Goal: Task Accomplishment & Management: Manage account settings

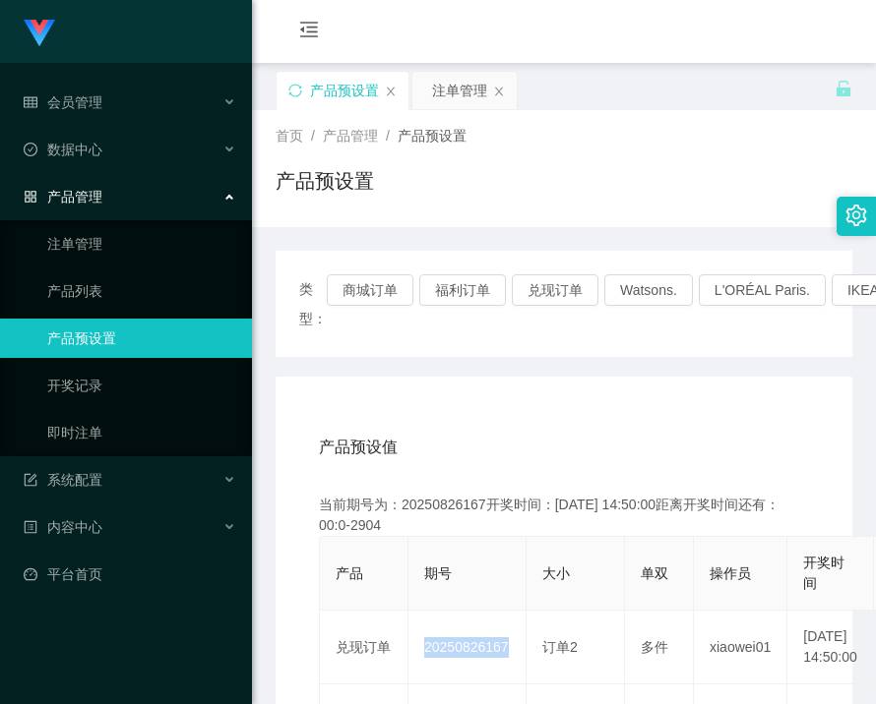
scroll to position [98, 0]
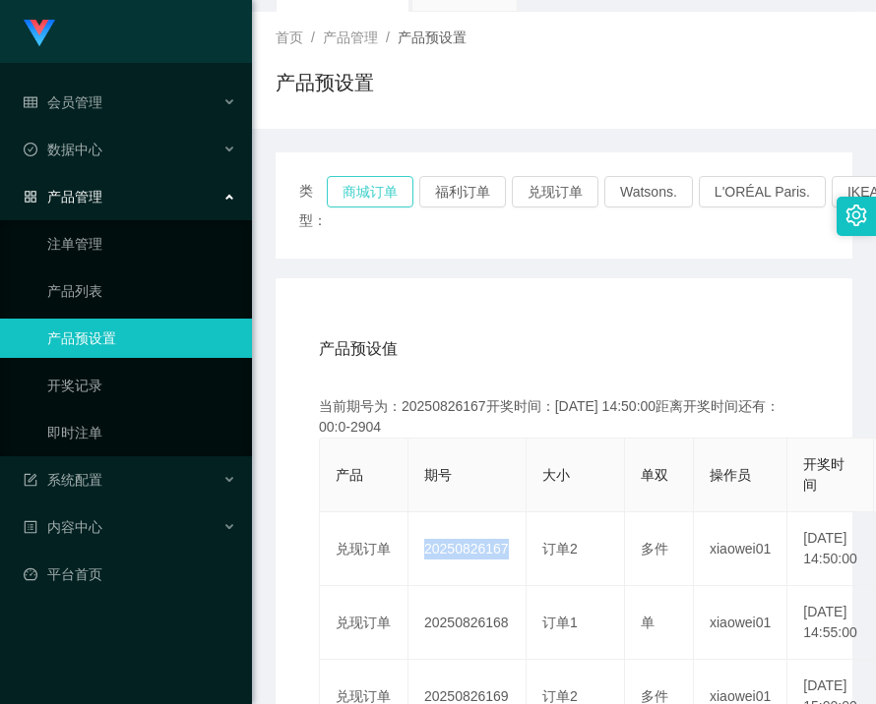
click at [408, 185] on button "商城订单" at bounding box center [370, 191] width 87 height 31
click at [399, 188] on button "商城订单" at bounding box center [370, 191] width 87 height 31
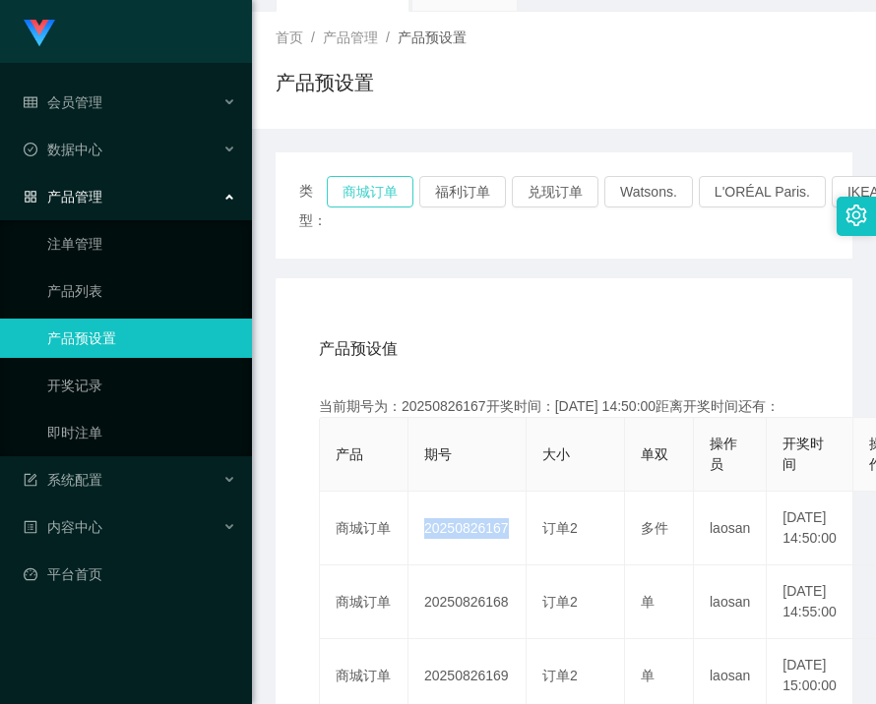
click at [380, 196] on button "商城订单" at bounding box center [370, 191] width 87 height 31
click at [367, 192] on button "商城订单" at bounding box center [370, 191] width 87 height 31
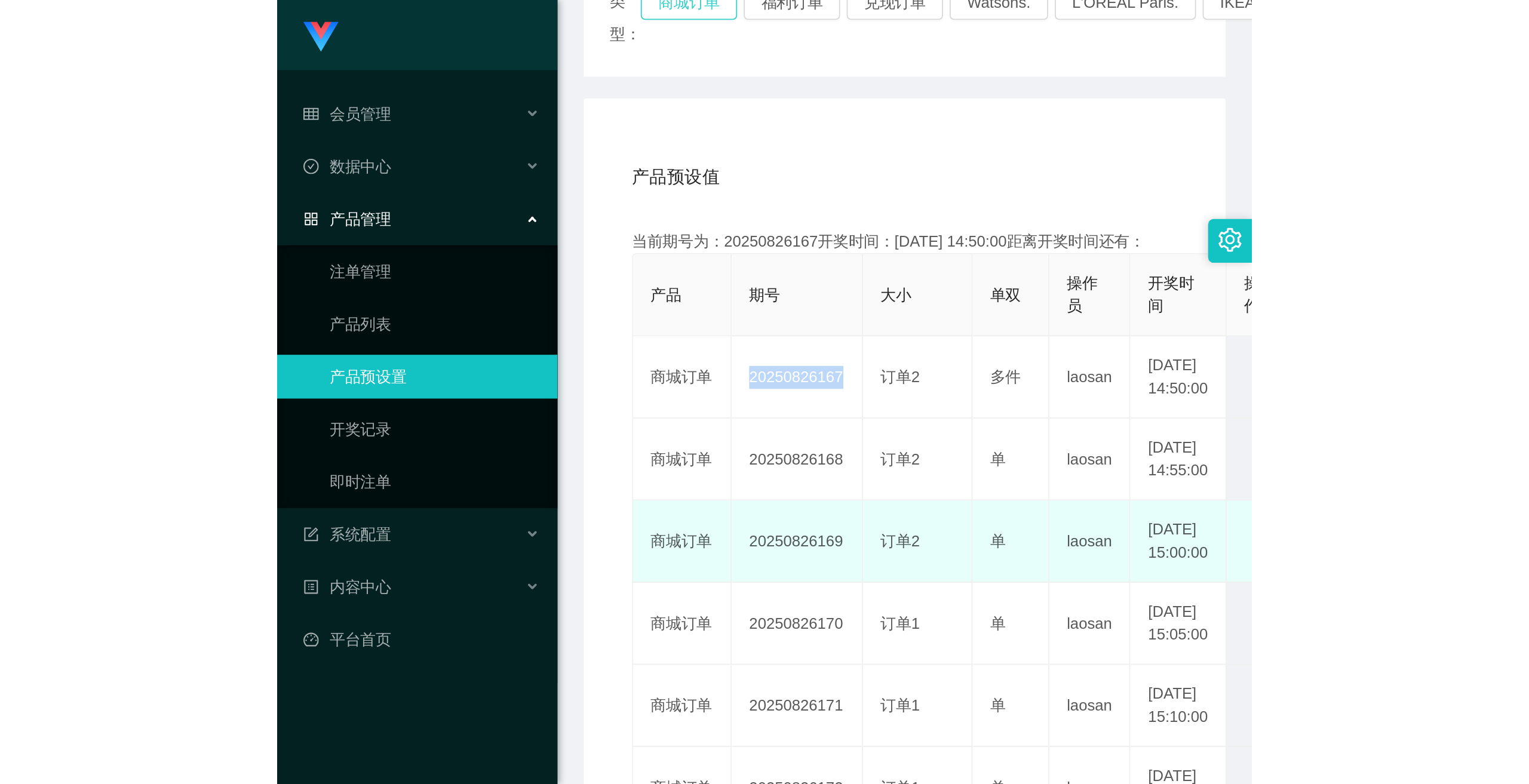
scroll to position [179, 0]
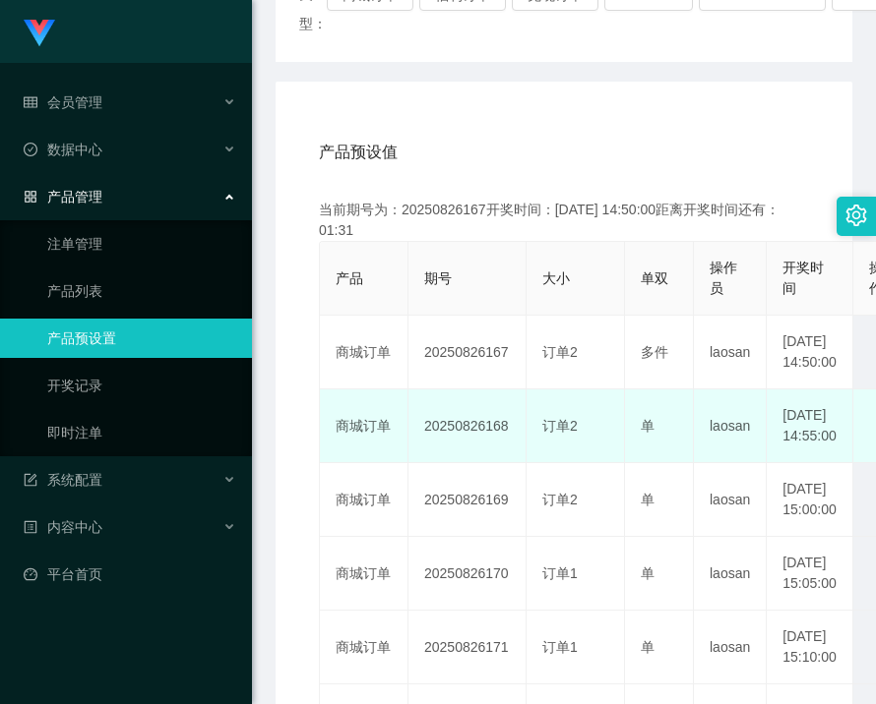
click at [454, 445] on td "20250826168" at bounding box center [467, 427] width 118 height 74
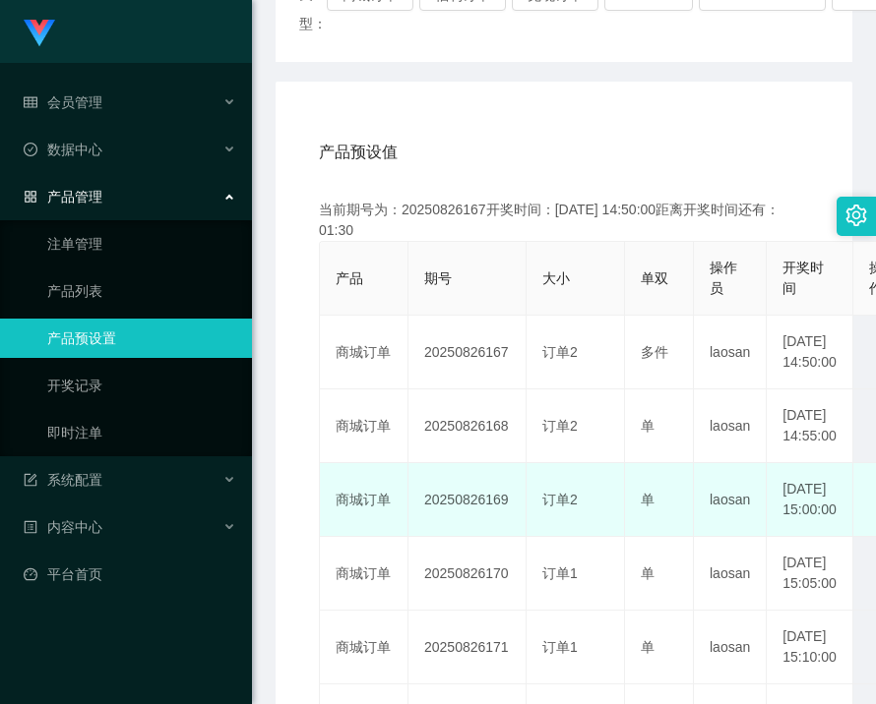
copy td "20250826168"
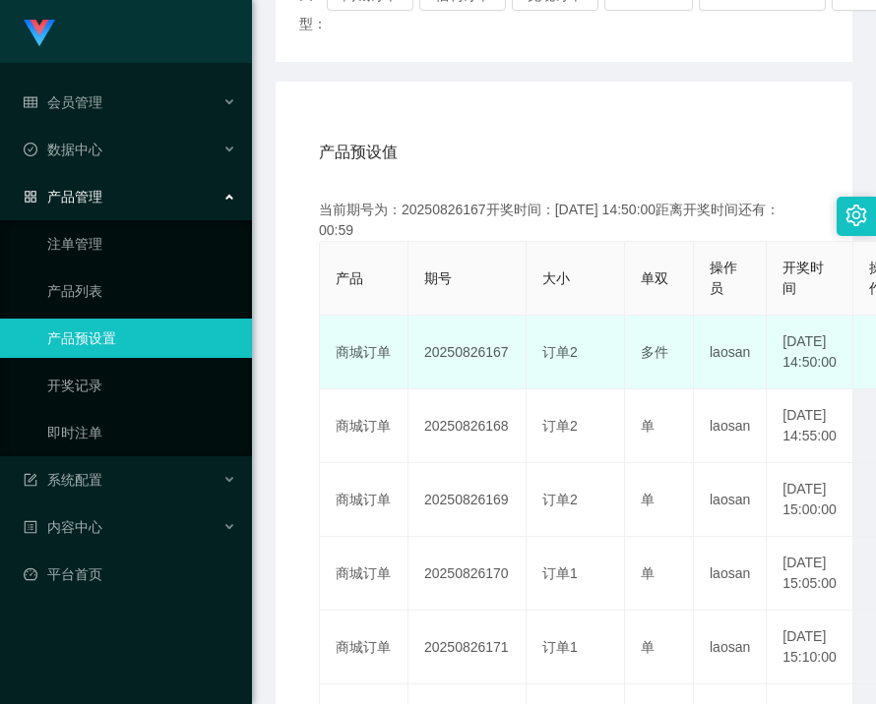
click at [554, 378] on td "订单2" at bounding box center [575, 353] width 98 height 74
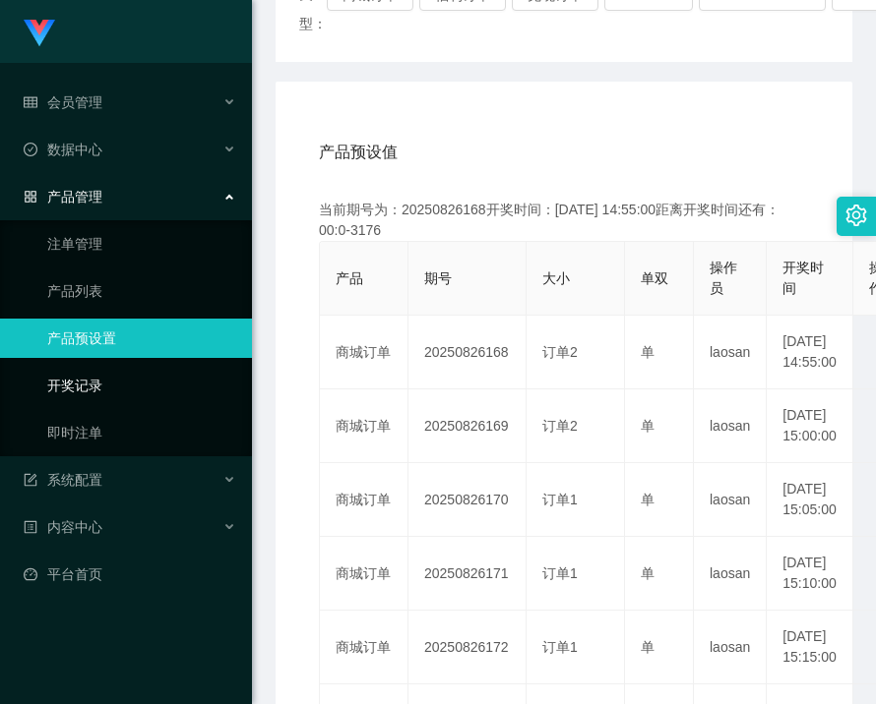
scroll to position [0, 0]
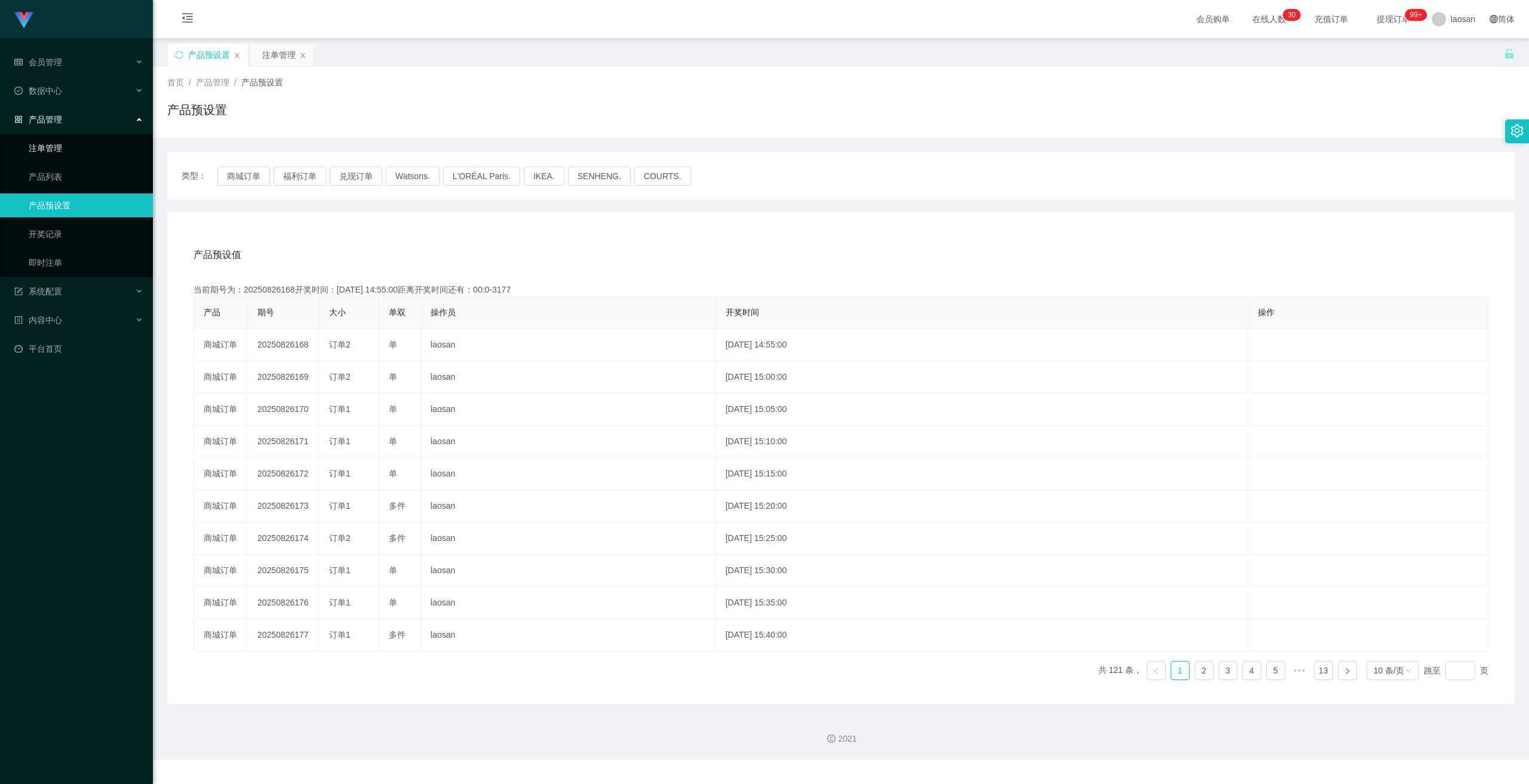
click at [47, 147] on link "注单管理" at bounding box center [86, 147] width 115 height 24
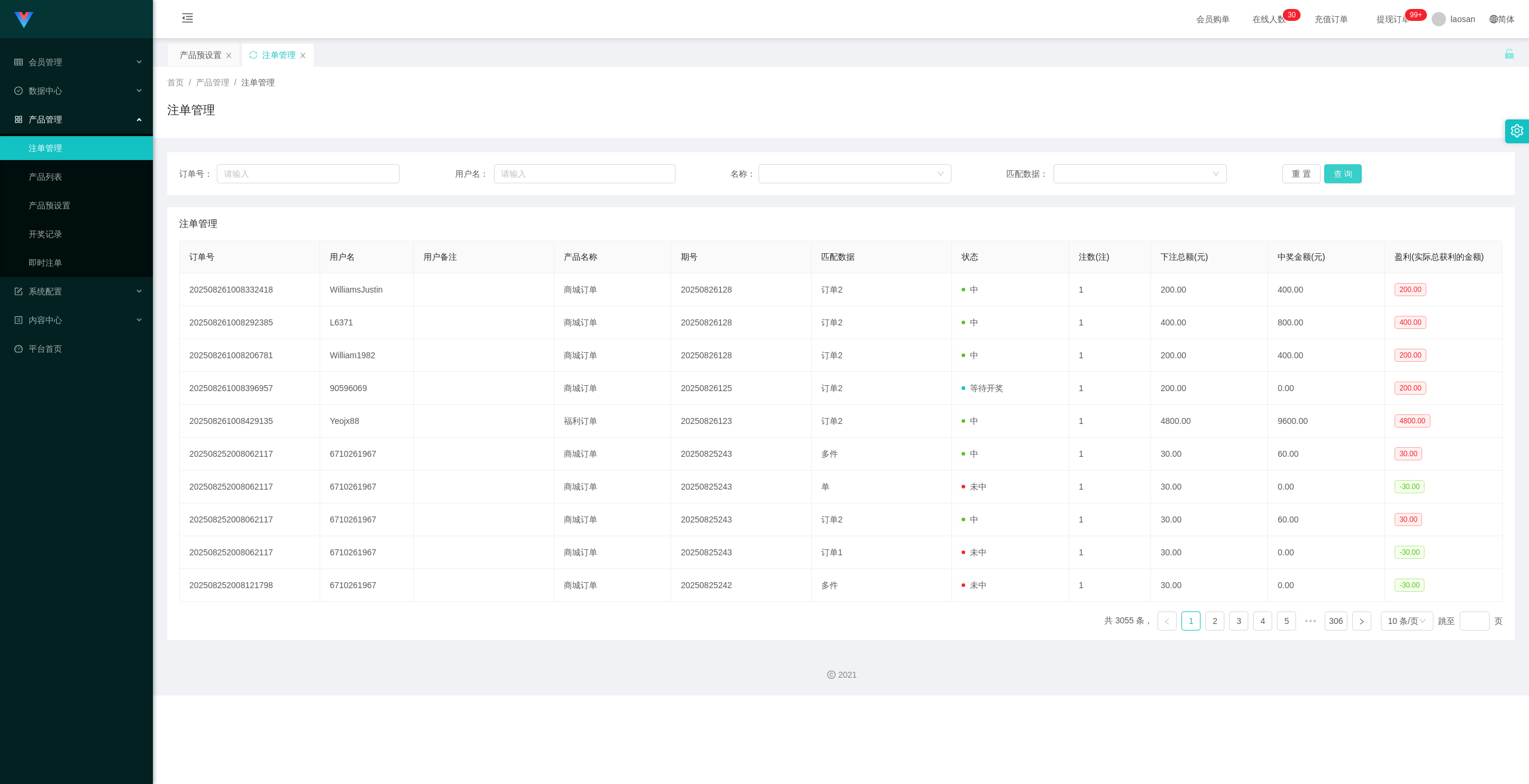
click at [531, 174] on button "查 询" at bounding box center [1343, 174] width 38 height 19
click at [531, 174] on button "查 询" at bounding box center [1349, 174] width 52 height 19
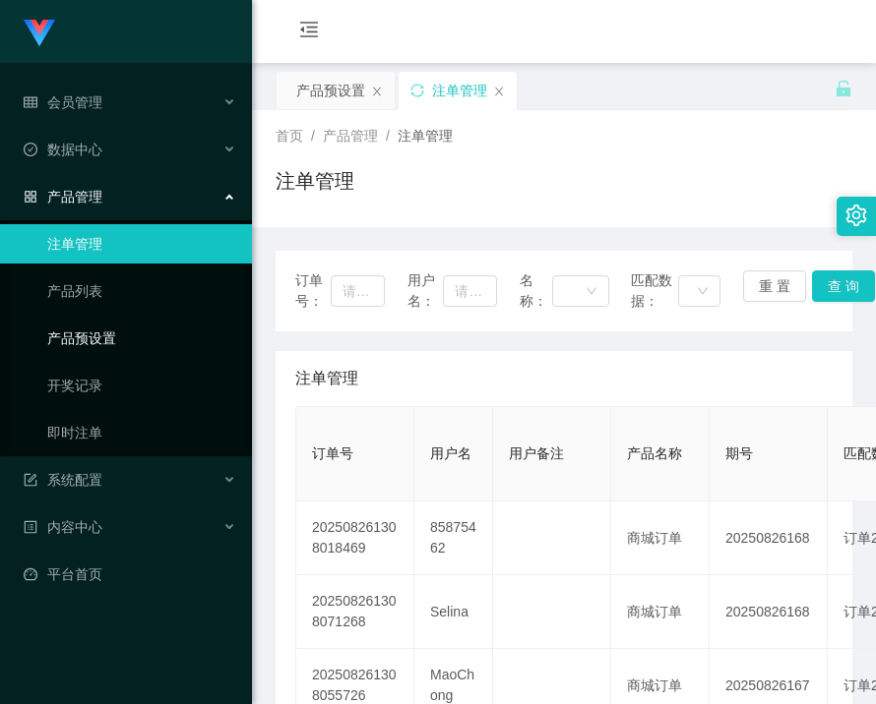
click at [80, 343] on link "产品预设置" at bounding box center [141, 338] width 189 height 39
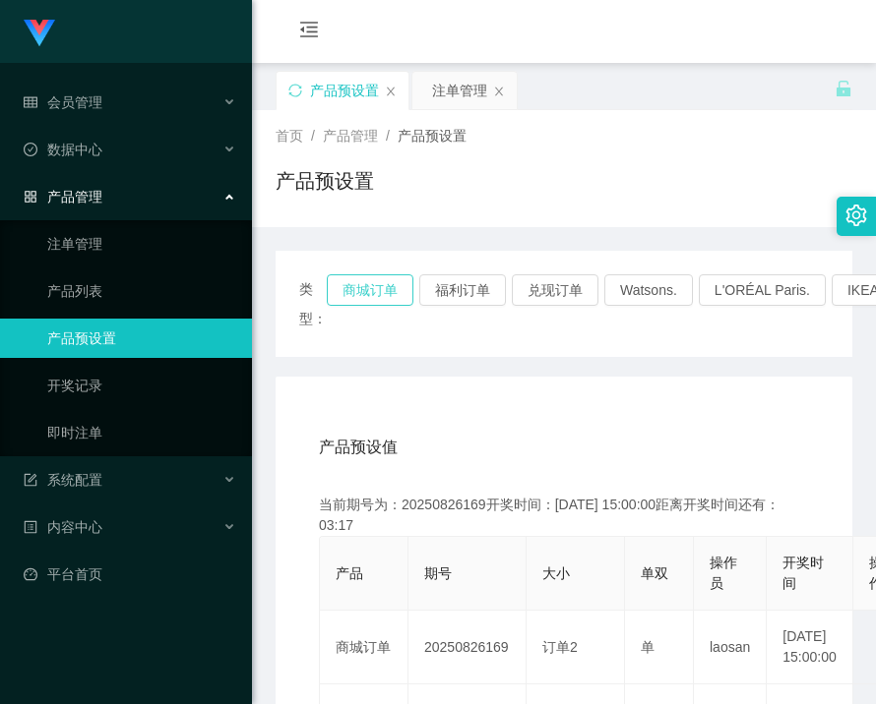
click at [356, 295] on button "商城订单" at bounding box center [370, 289] width 87 height 31
click at [354, 295] on button "商城订单" at bounding box center [370, 289] width 87 height 31
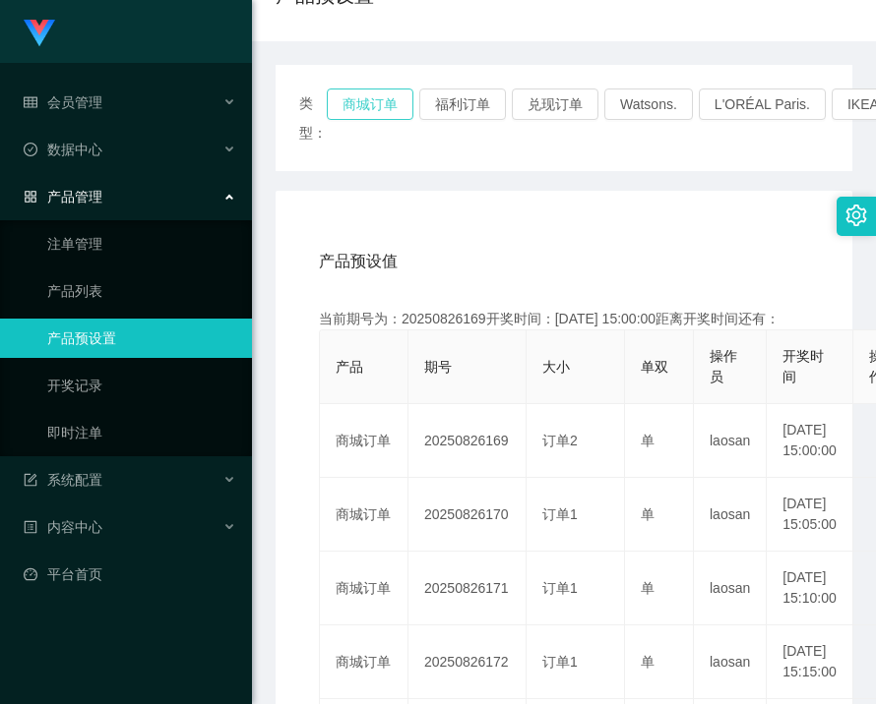
scroll to position [197, 0]
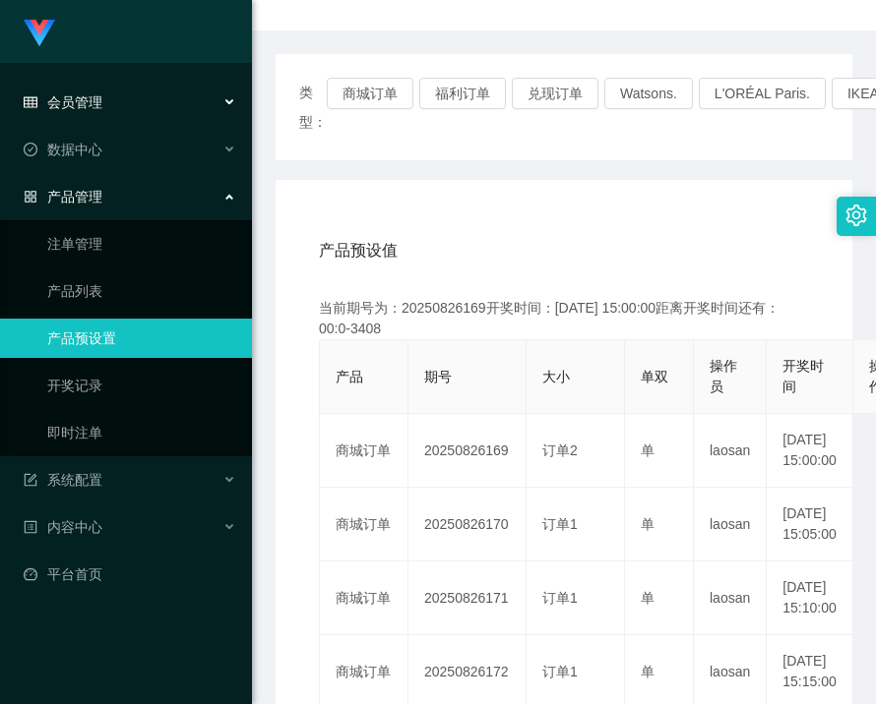
drag, startPoint x: 88, startPoint y: 104, endPoint x: 105, endPoint y: 129, distance: 30.3
click at [88, 104] on span "会员管理" at bounding box center [63, 102] width 79 height 16
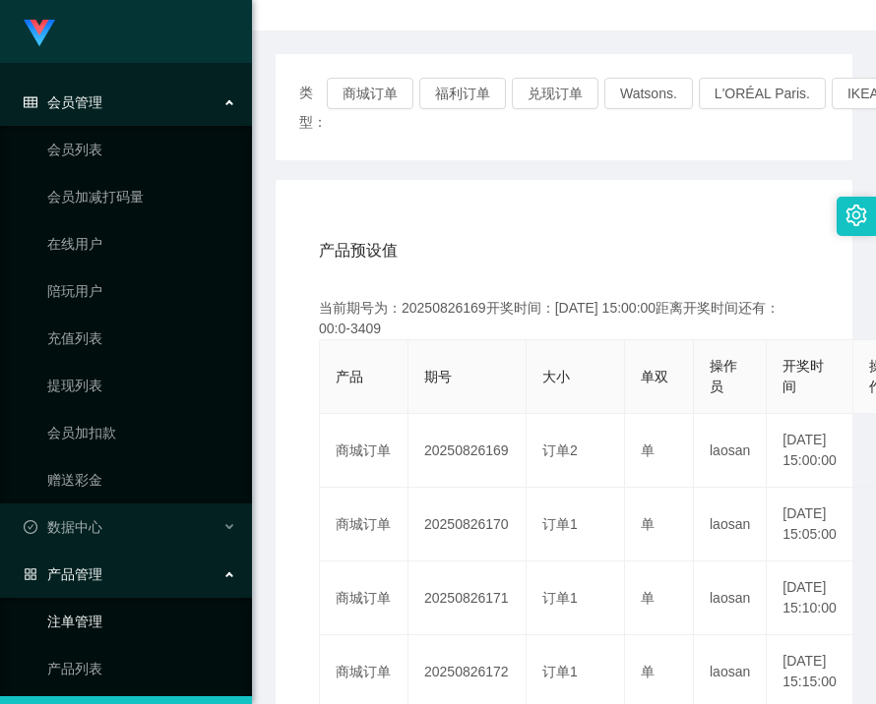
click at [90, 629] on link "注单管理" at bounding box center [141, 621] width 189 height 39
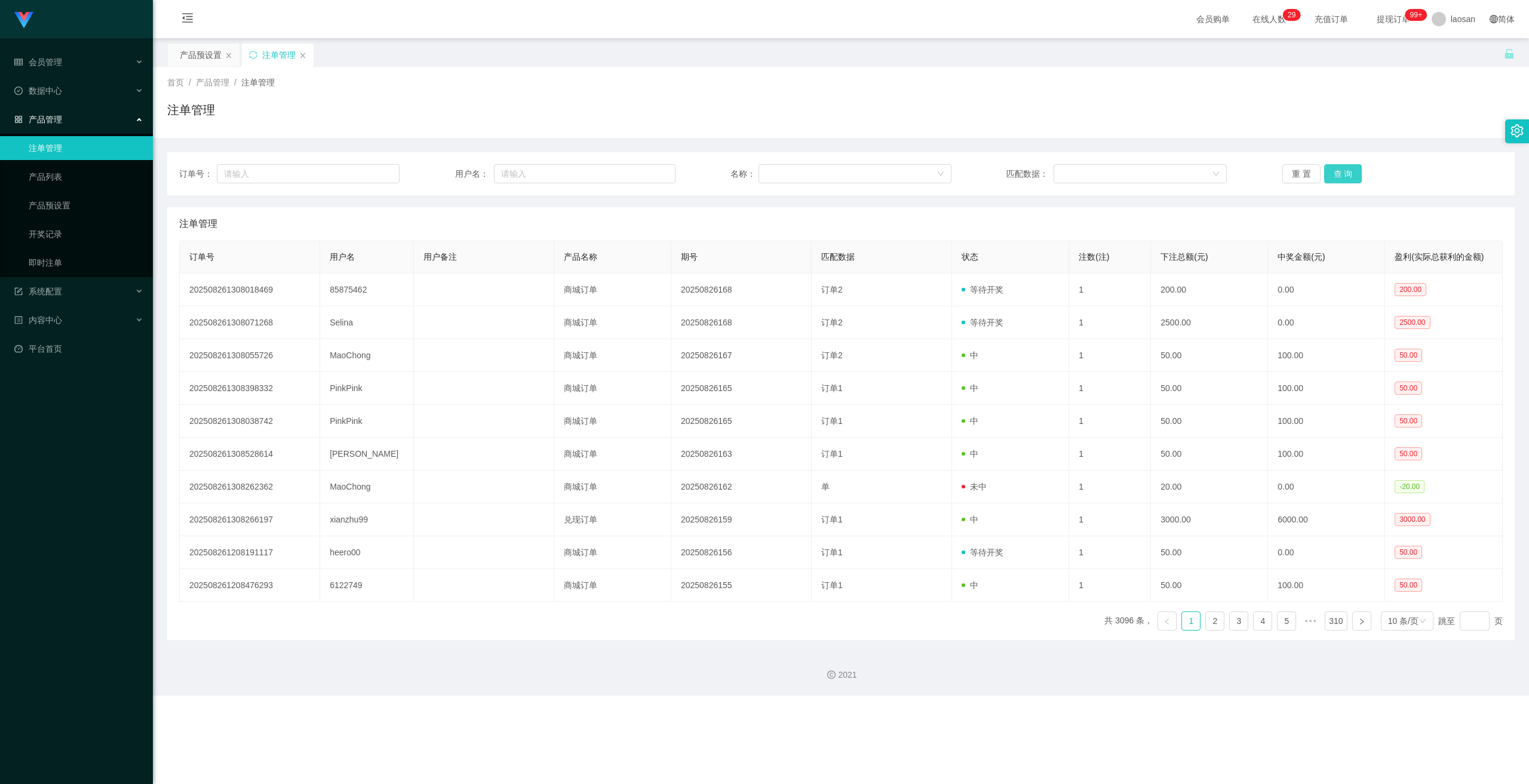
click at [531, 182] on button "查 询" at bounding box center [1343, 174] width 38 height 19
click at [531, 181] on button "查 询" at bounding box center [1343, 174] width 38 height 19
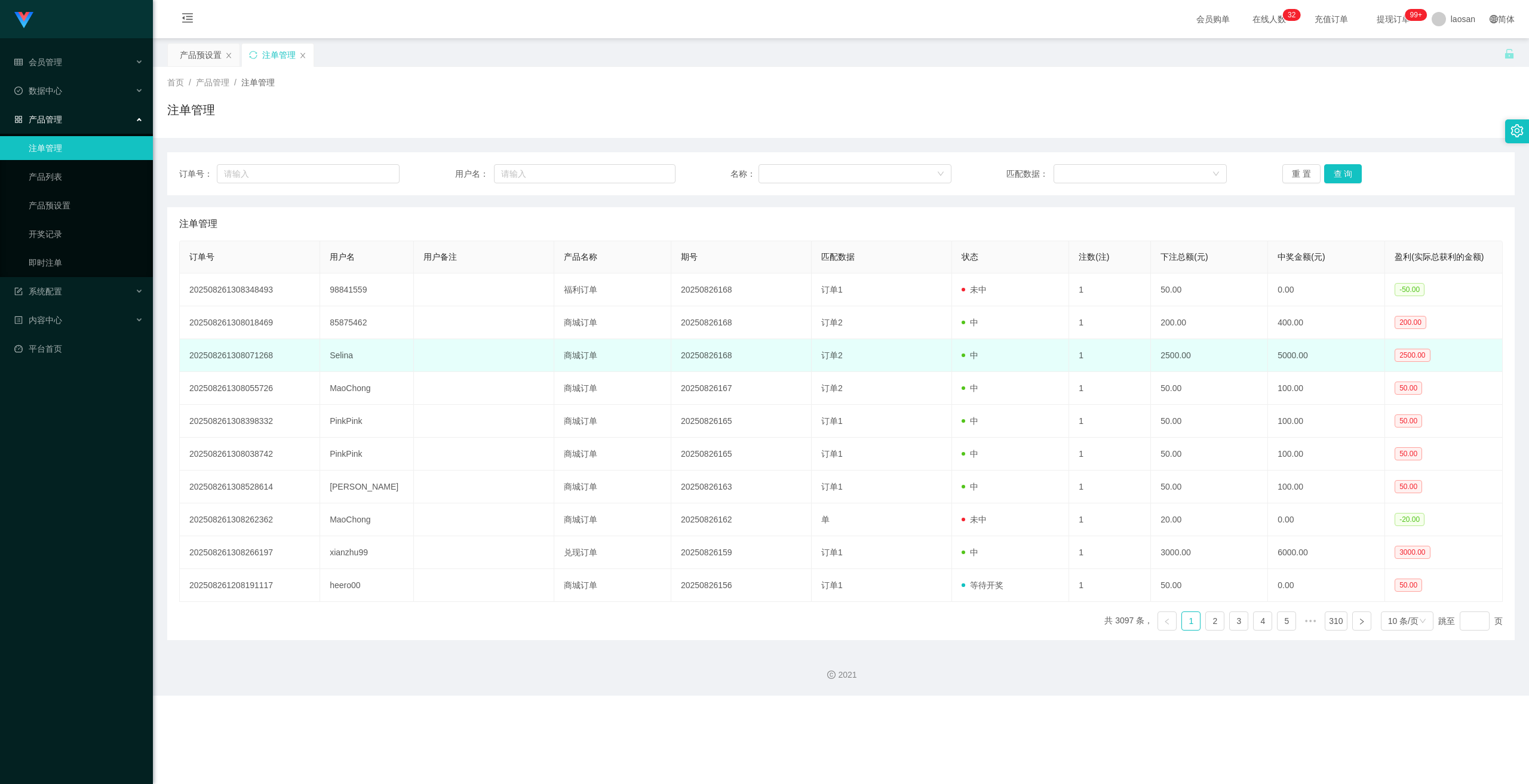
click at [327, 354] on td "Selina" at bounding box center [367, 356] width 93 height 33
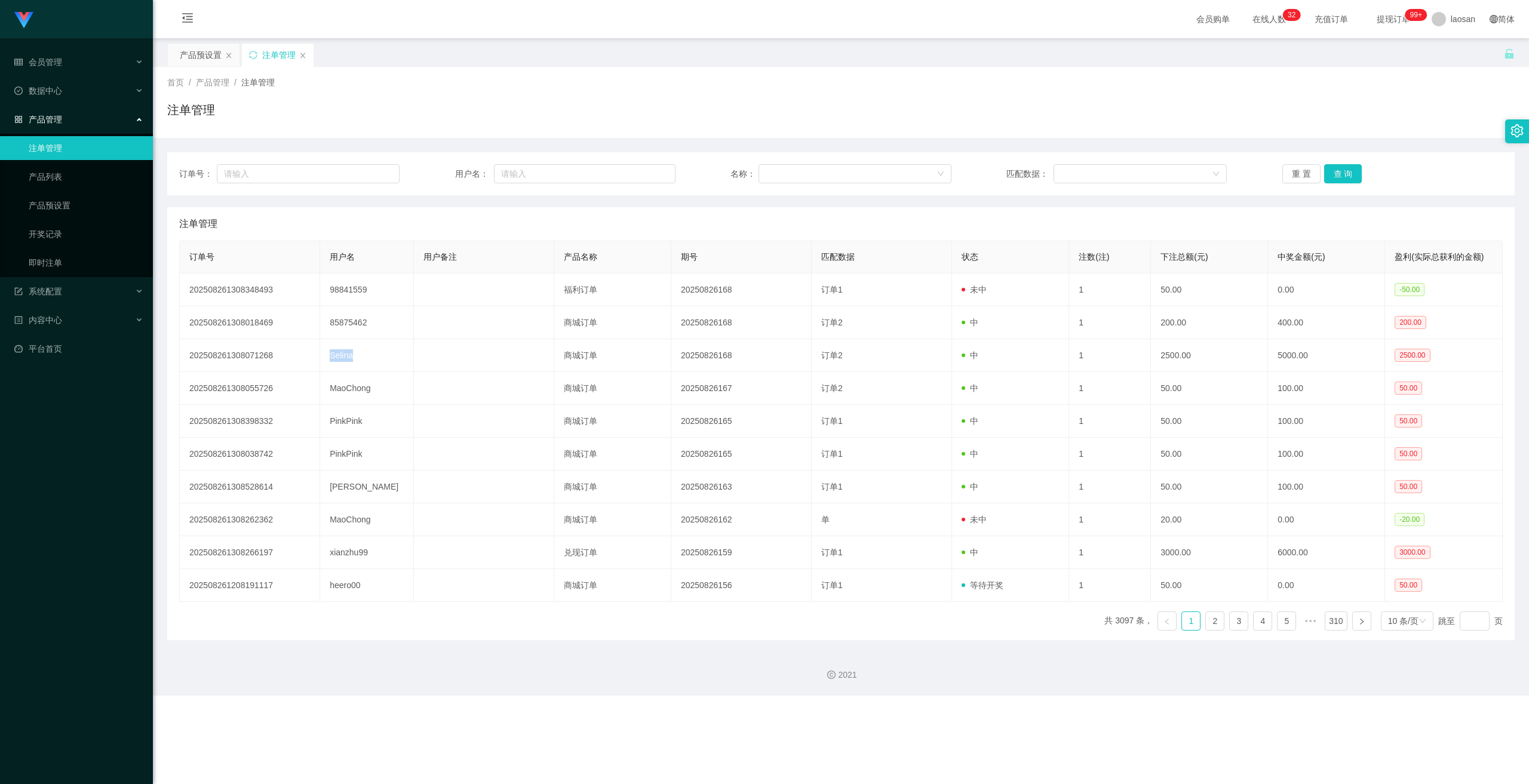
copy td "Selina"
click at [50, 87] on span "数据中心" at bounding box center [38, 91] width 48 height 10
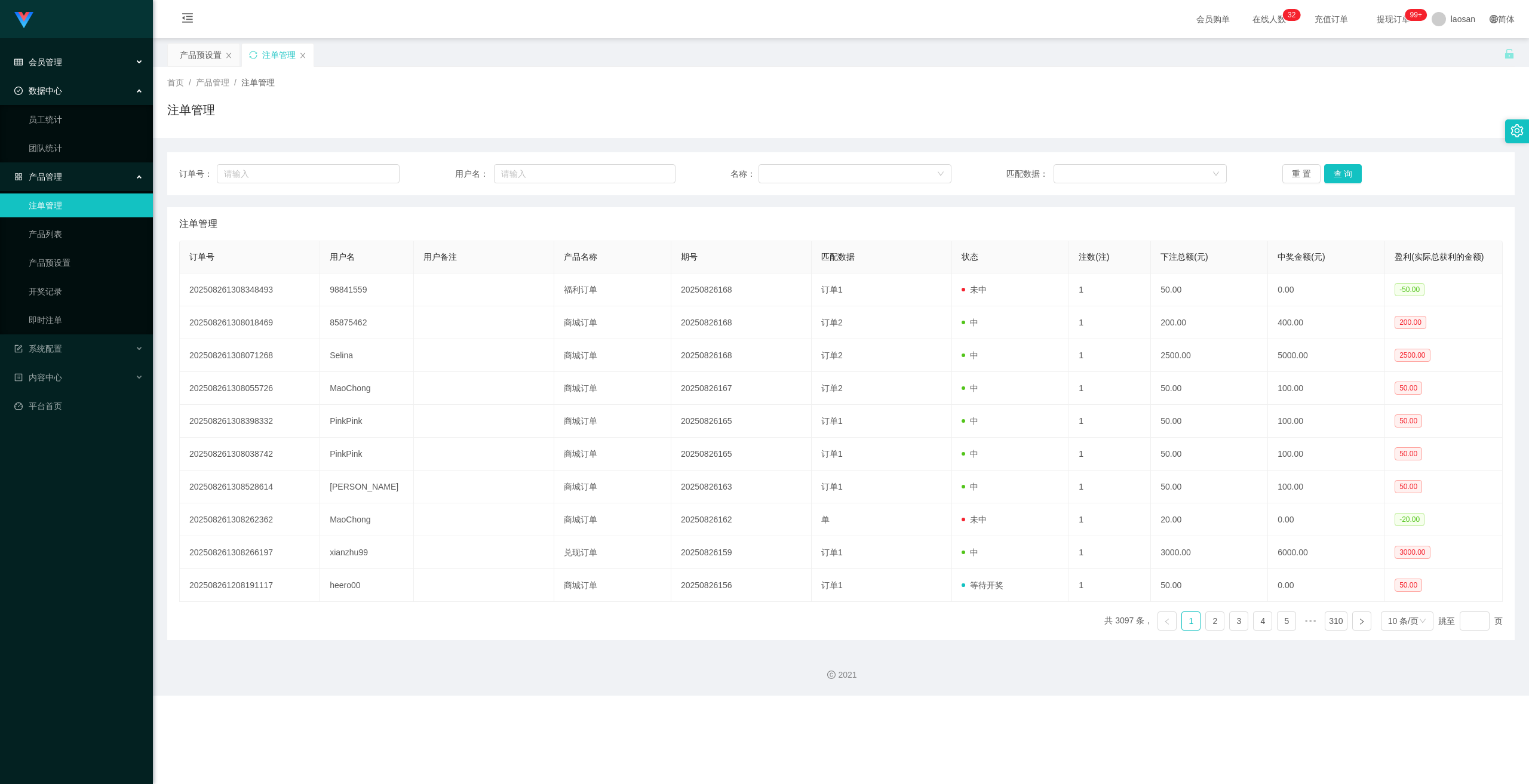
drag, startPoint x: 44, startPoint y: 64, endPoint x: 46, endPoint y: 74, distance: 10.2
click at [44, 65] on span "会员管理" at bounding box center [38, 62] width 48 height 10
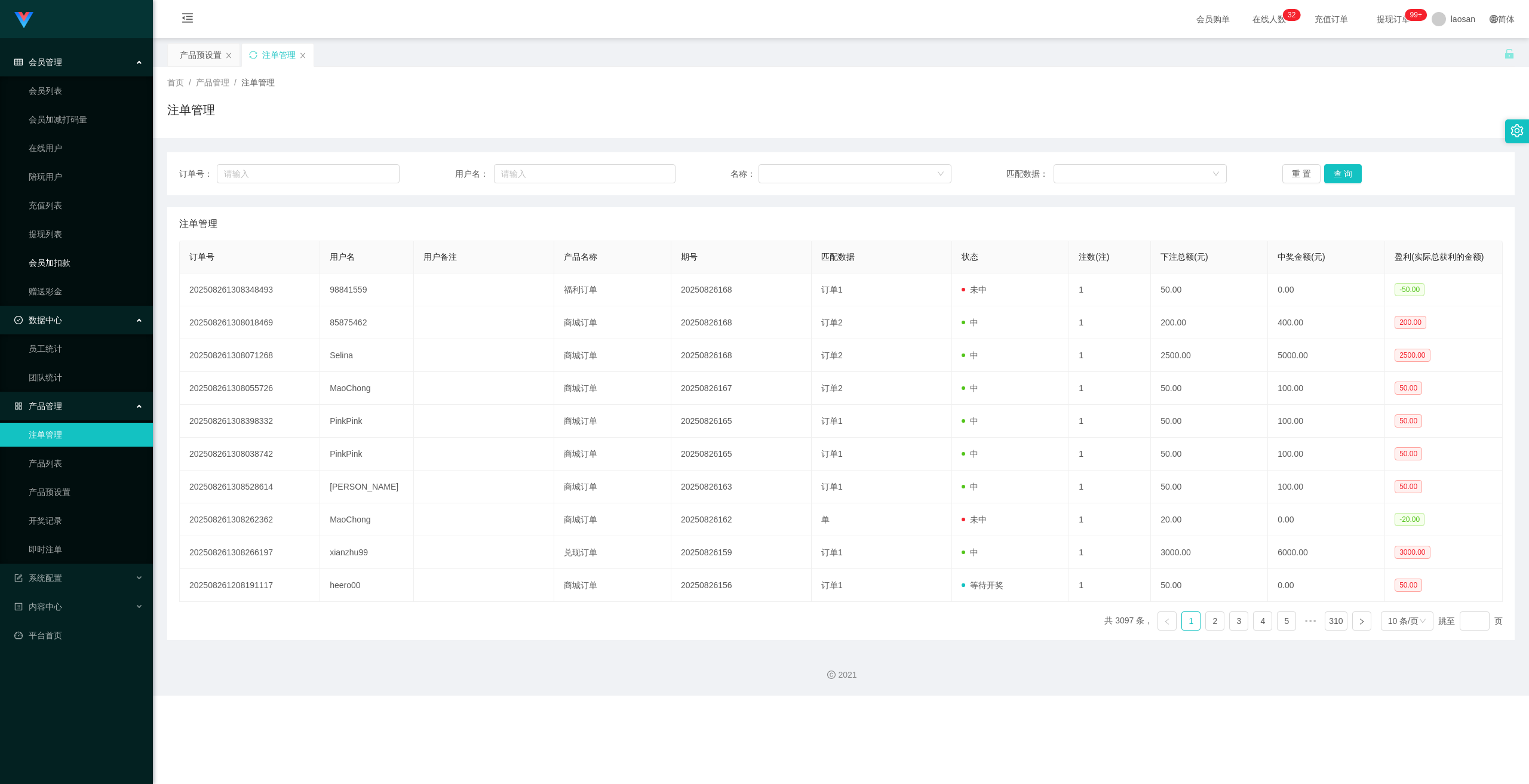
click at [63, 263] on link "会员加扣款" at bounding box center [86, 262] width 115 height 24
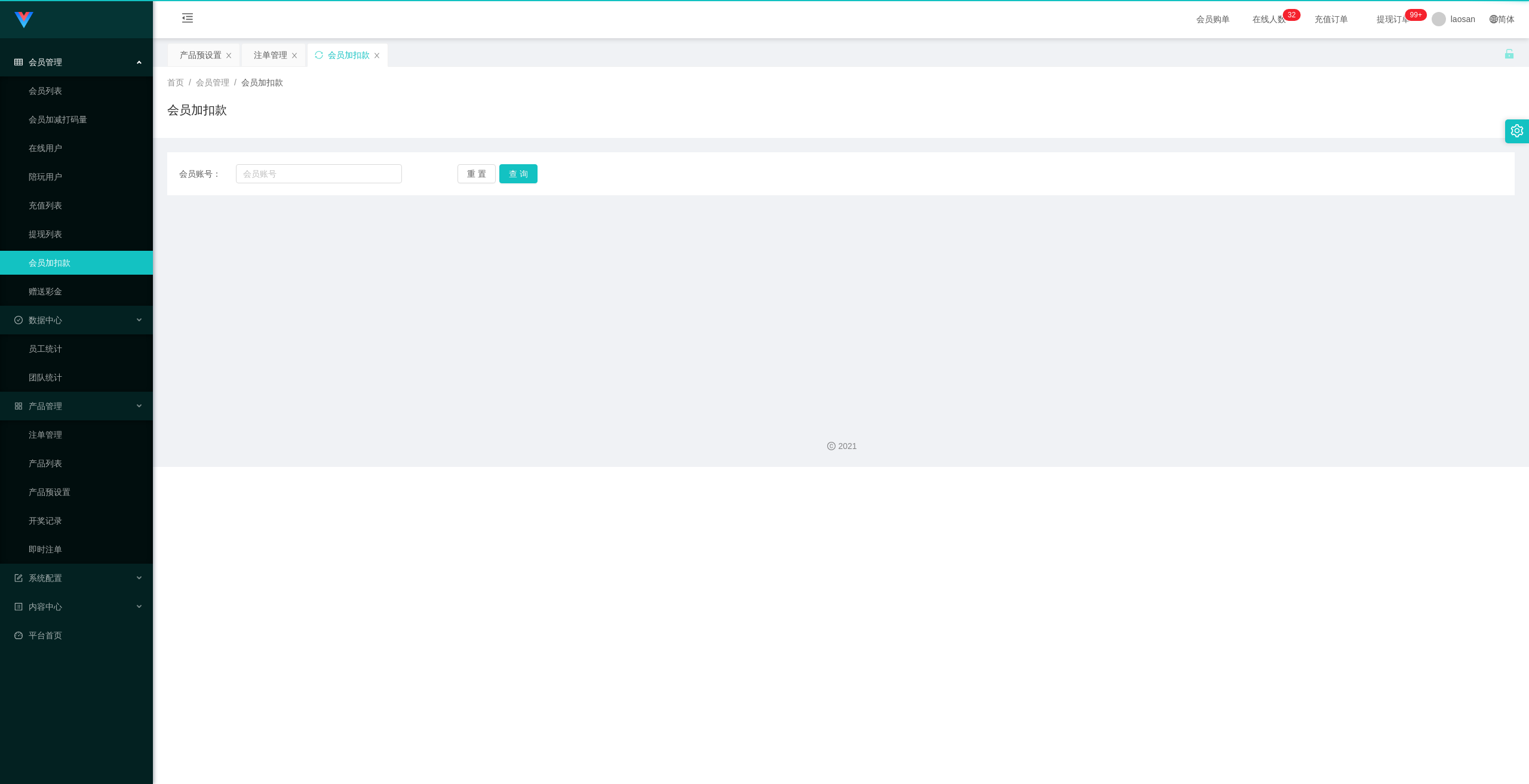
click at [58, 279] on ul "会员列表 会员加减打码量 在线用户 陪玩用户 充值列表 提现列表 会员加扣款 赠送彩金" at bounding box center [76, 191] width 153 height 229
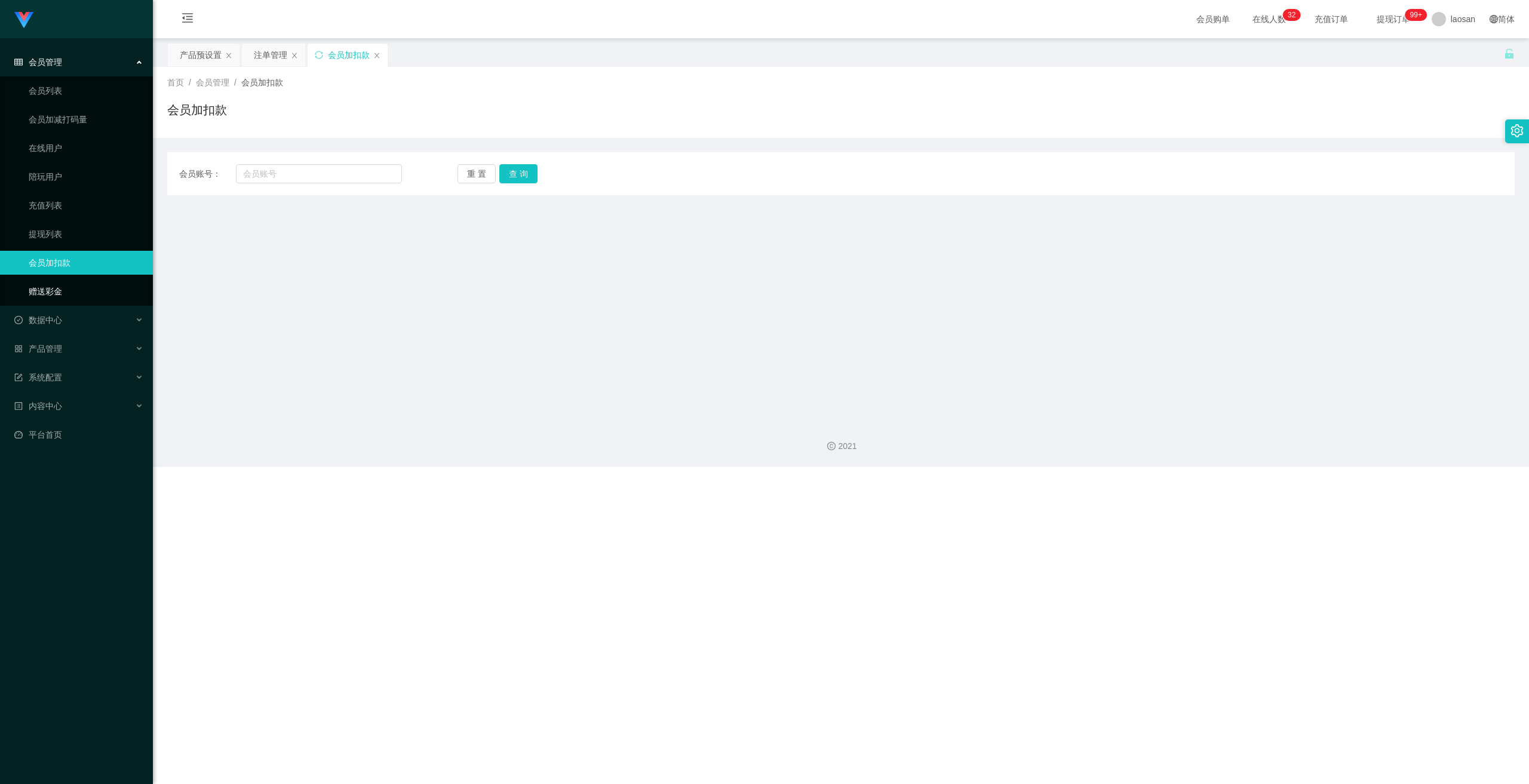
click at [59, 286] on link "赠送彩金" at bounding box center [86, 291] width 115 height 24
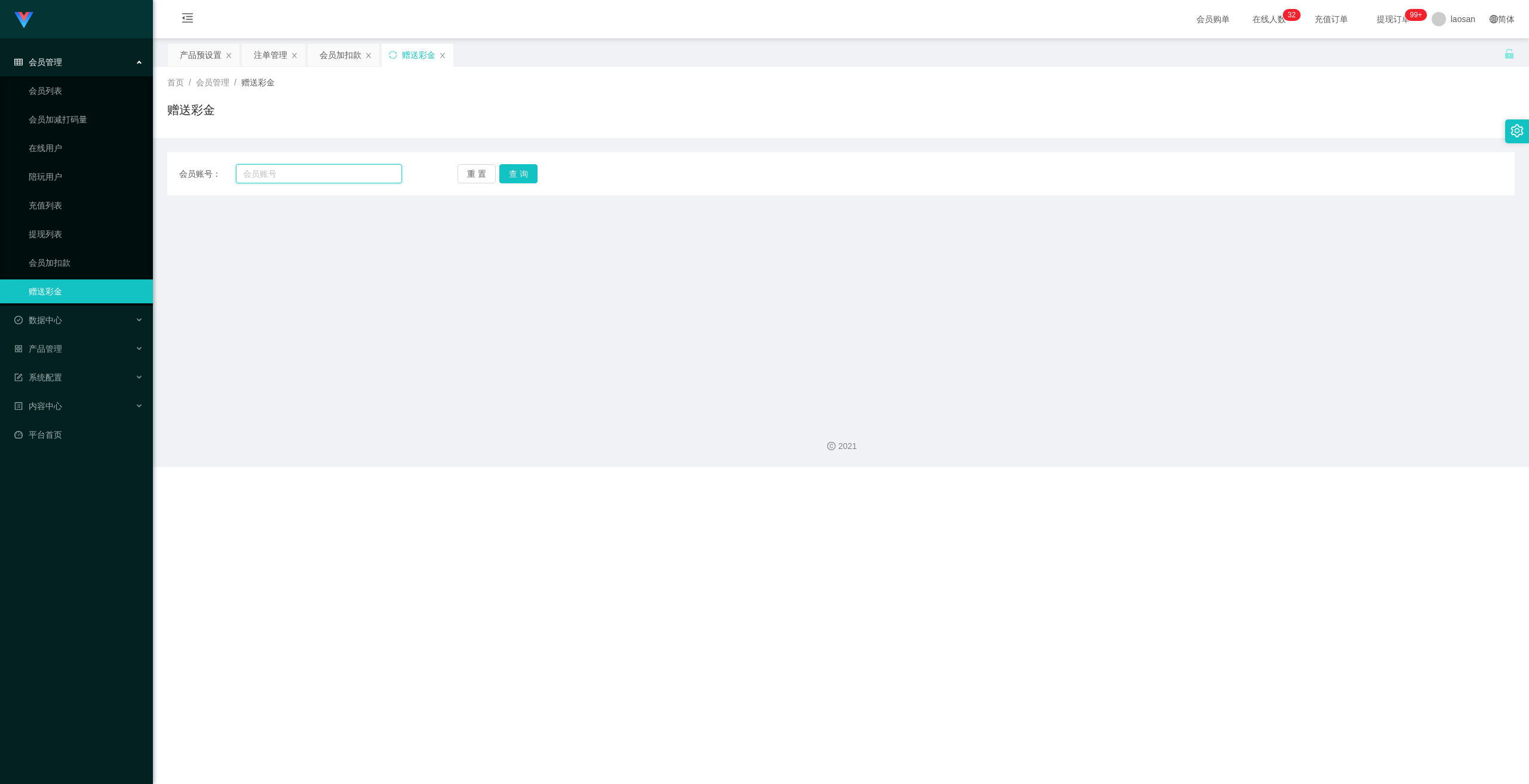
click at [318, 169] on input "text" at bounding box center [319, 174] width 166 height 19
paste input "Selina"
type input "Selina"
click at [509, 164] on div "会员账号： Selina 重 置 查 询 会员账号 会员姓名 账号余额 操作类型 彩金加款 彩金扣款 金额 确 定" at bounding box center [841, 174] width 1348 height 43
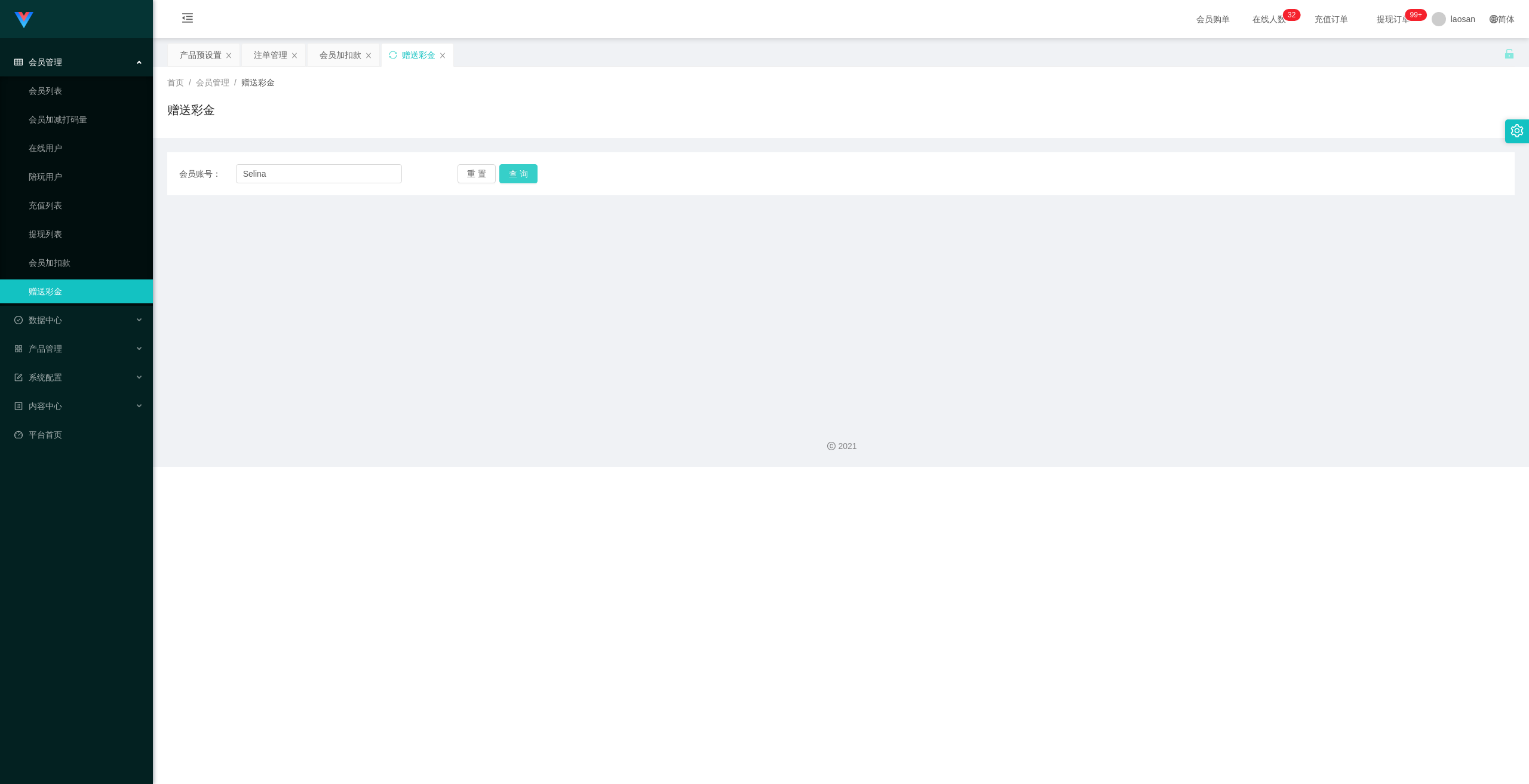
click at [512, 175] on button "查 询" at bounding box center [518, 174] width 38 height 19
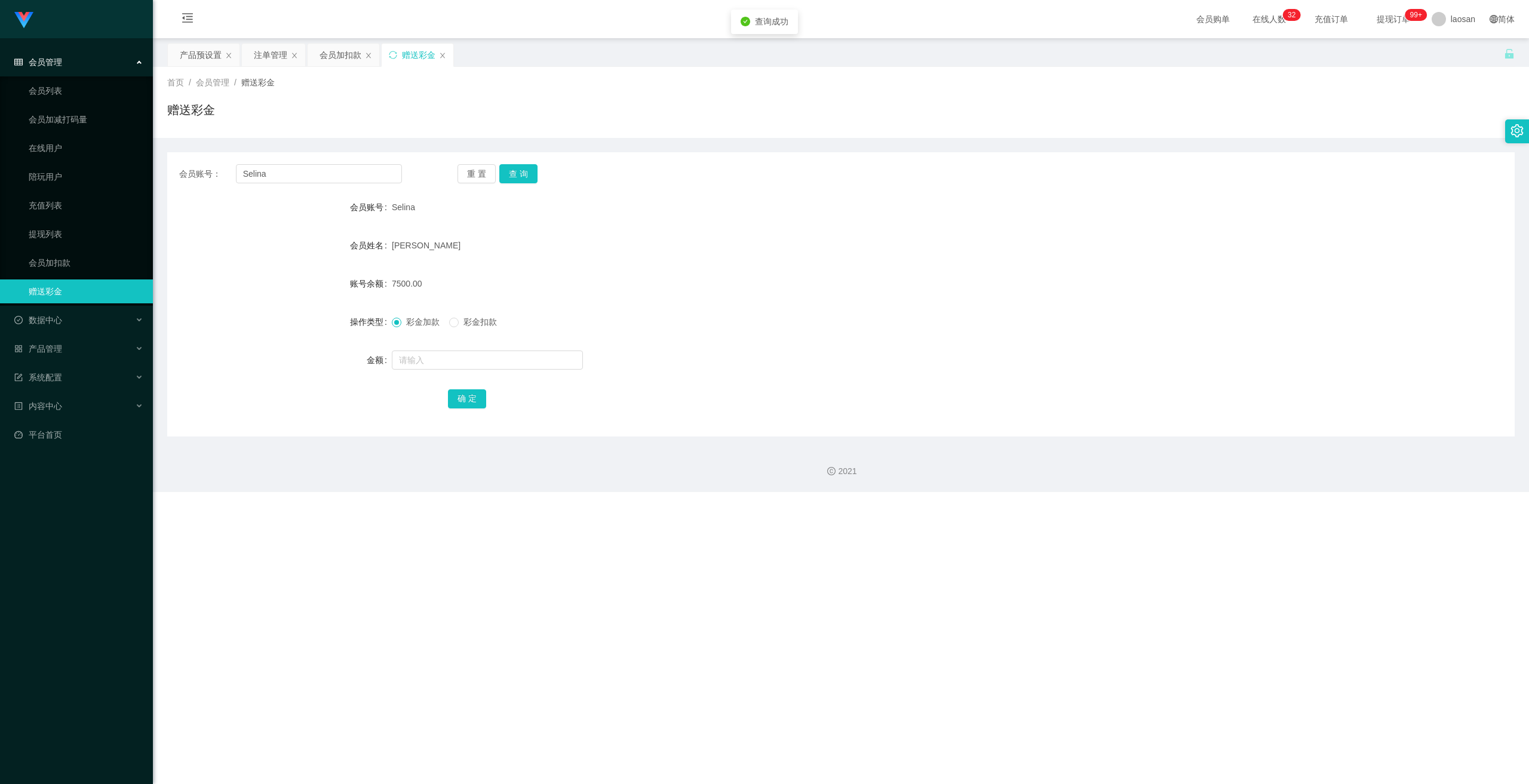
click at [531, 304] on form "会员账号 Selina 会员姓名 [PERSON_NAME] 账号余额 7500.00 操作类型 彩金加款 彩金扣款 金额 确 定" at bounding box center [841, 303] width 1348 height 215
